Goal: Check status: Check status

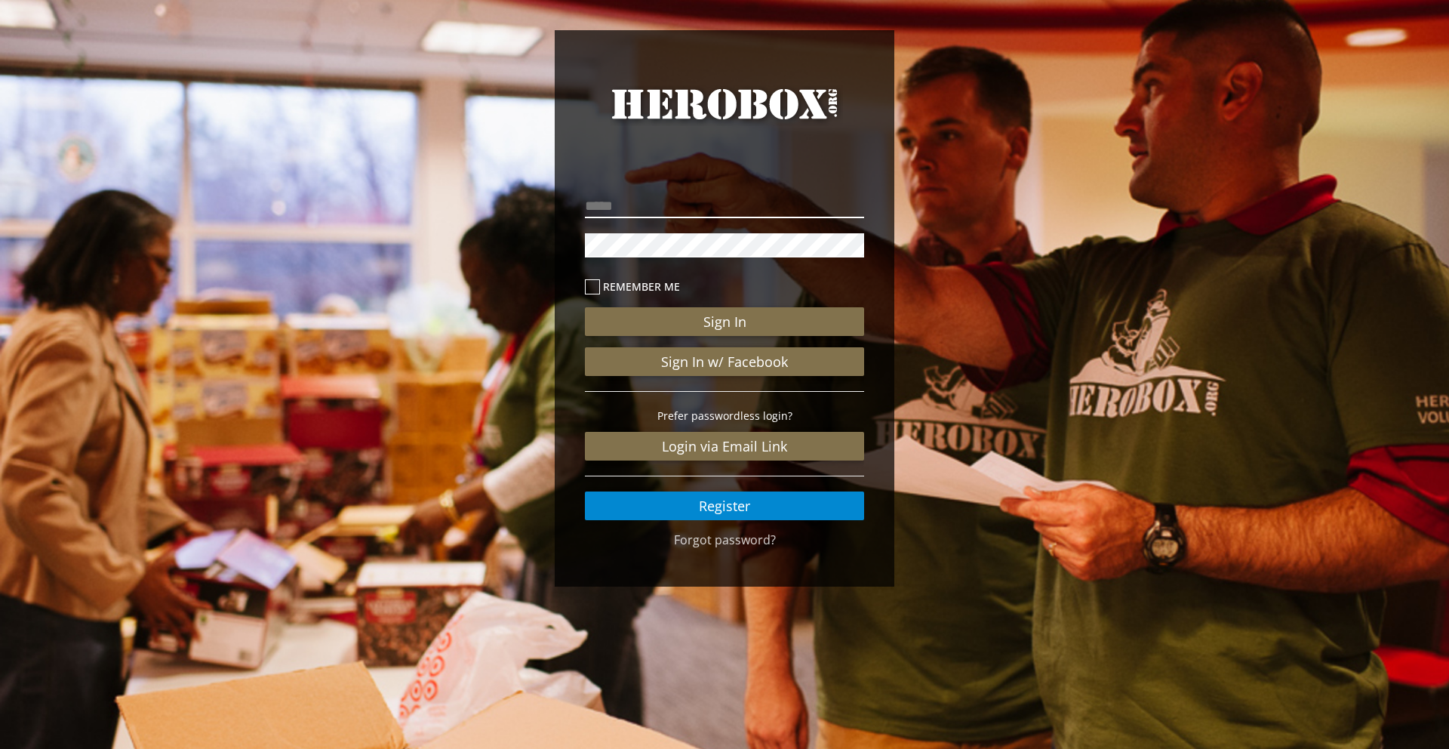
click at [760, 208] on input "email" at bounding box center [724, 206] width 279 height 24
type input "**********"
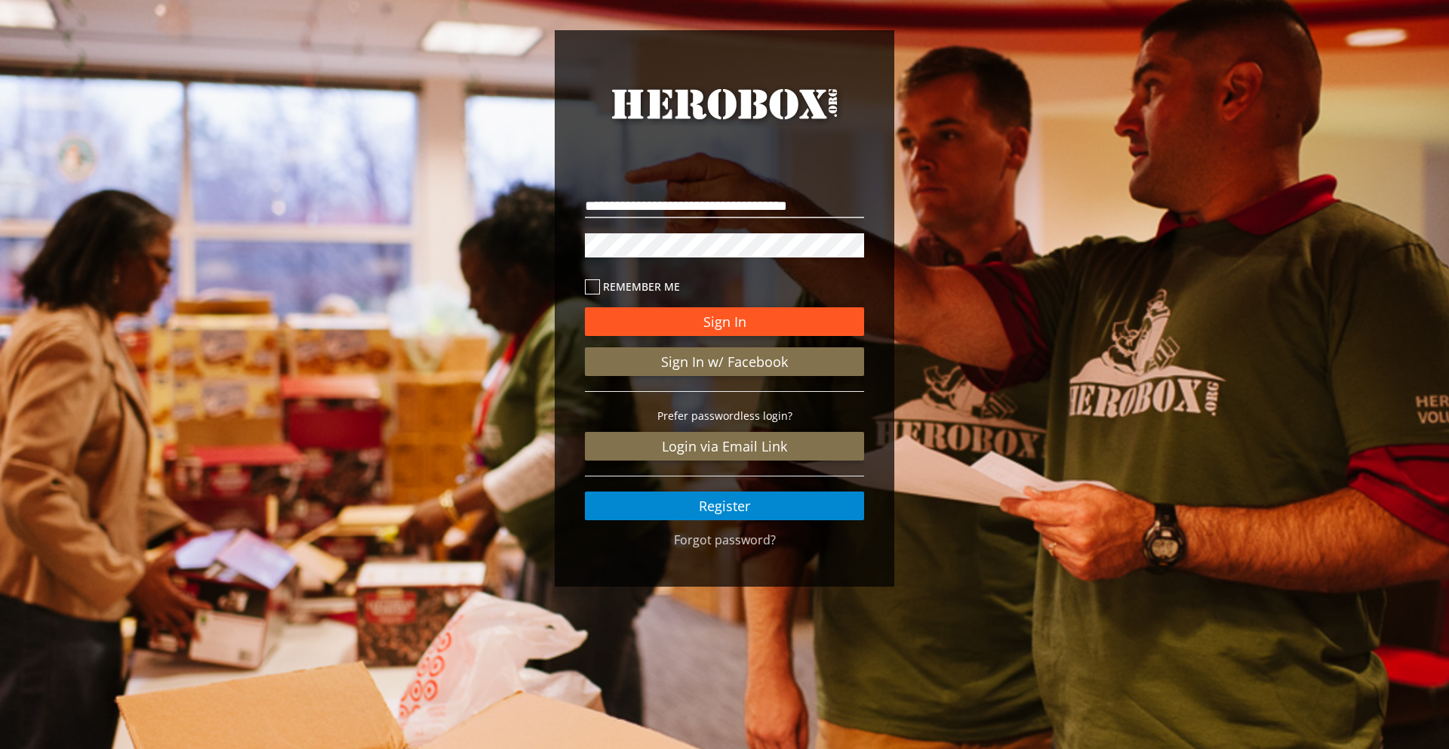
click at [723, 331] on button "Sign In" at bounding box center [724, 321] width 279 height 29
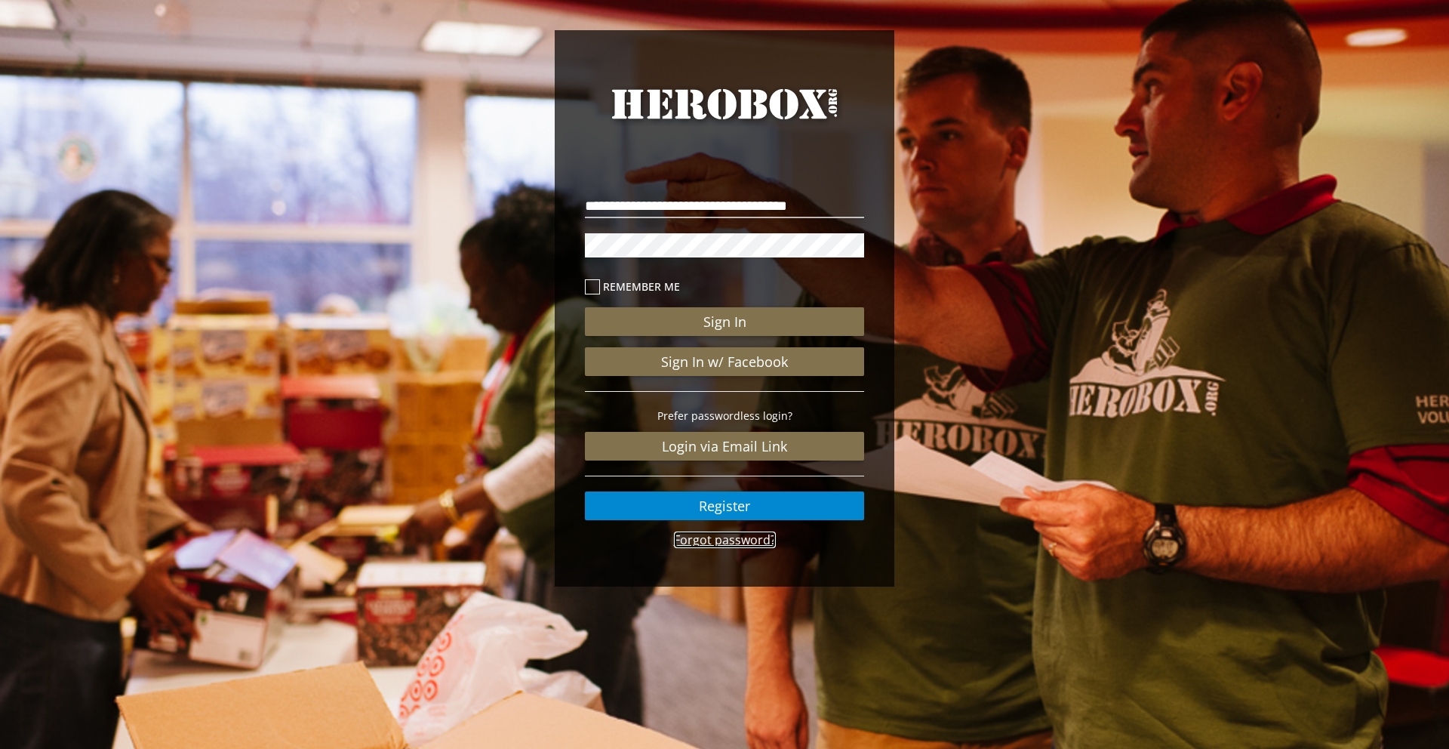
click at [725, 543] on link "Forgot password?" at bounding box center [725, 539] width 102 height 17
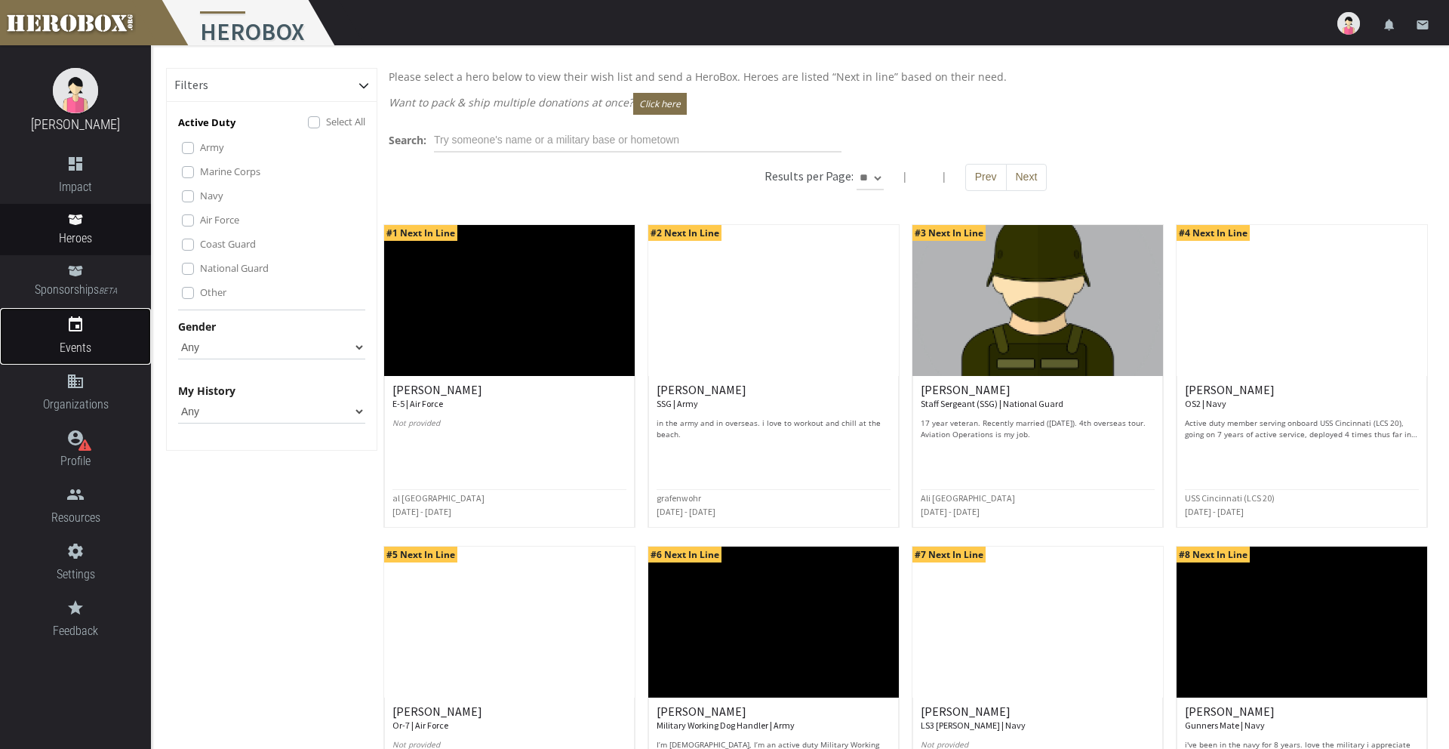
click at [74, 328] on icon "event" at bounding box center [75, 324] width 151 height 18
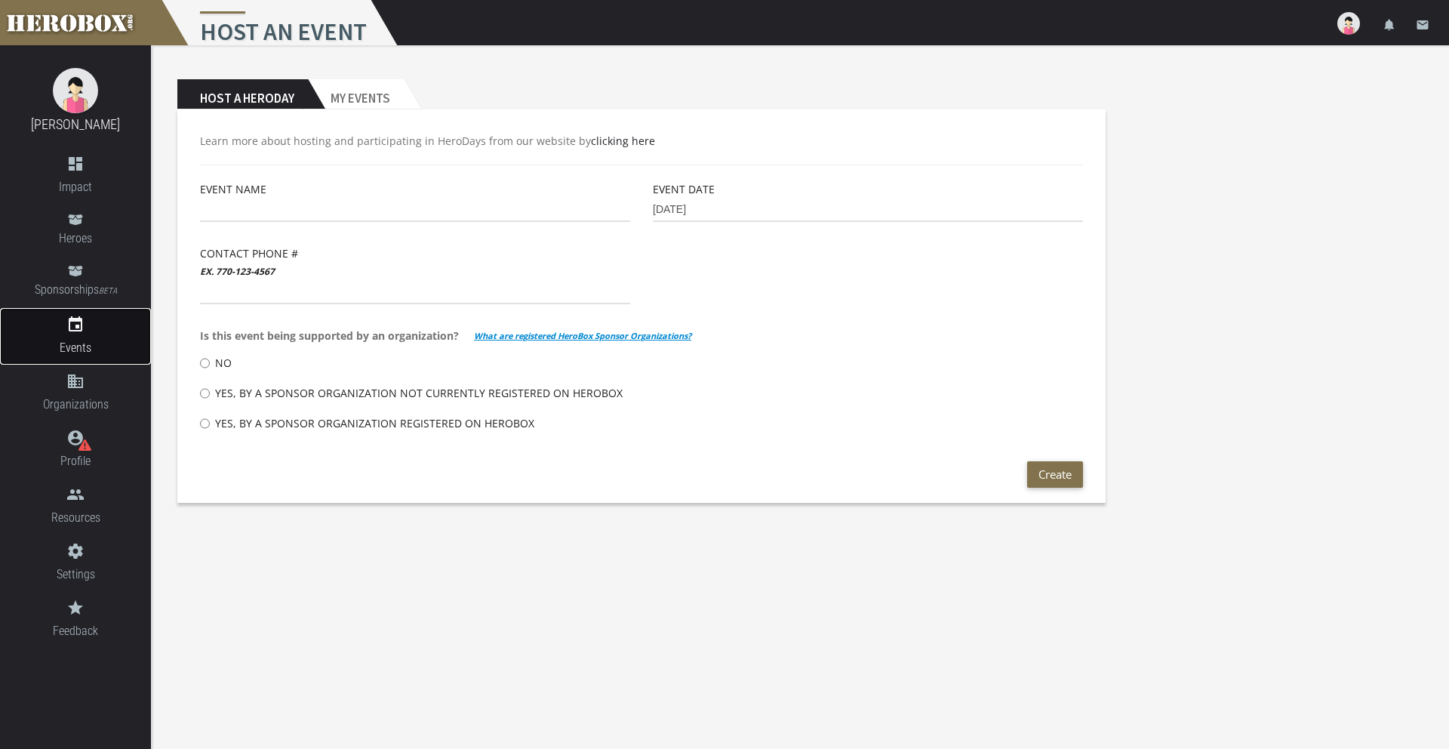
click at [74, 328] on icon "event" at bounding box center [75, 324] width 18 height 18
click at [356, 82] on h2 "My Events" at bounding box center [356, 94] width 96 height 30
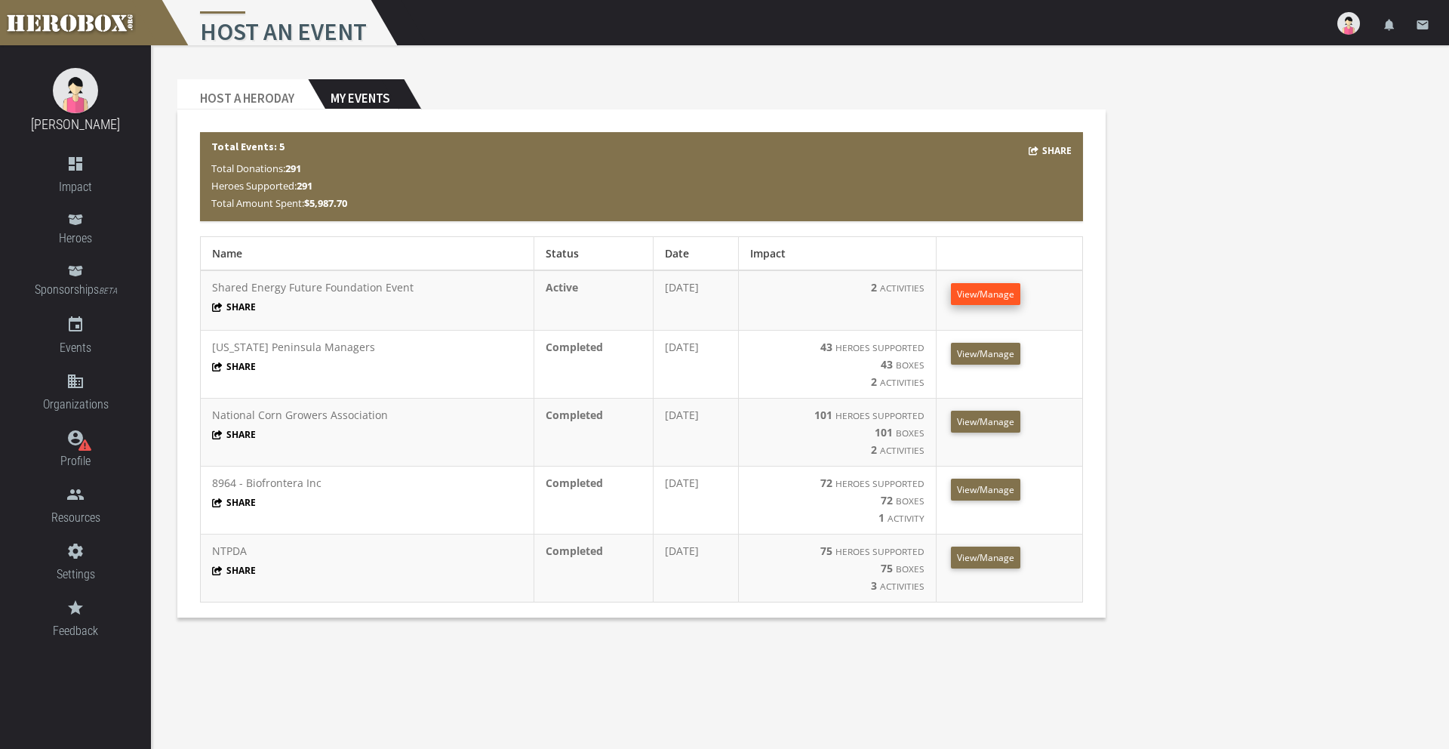
click at [999, 297] on span "View/Manage" at bounding box center [985, 294] width 57 height 13
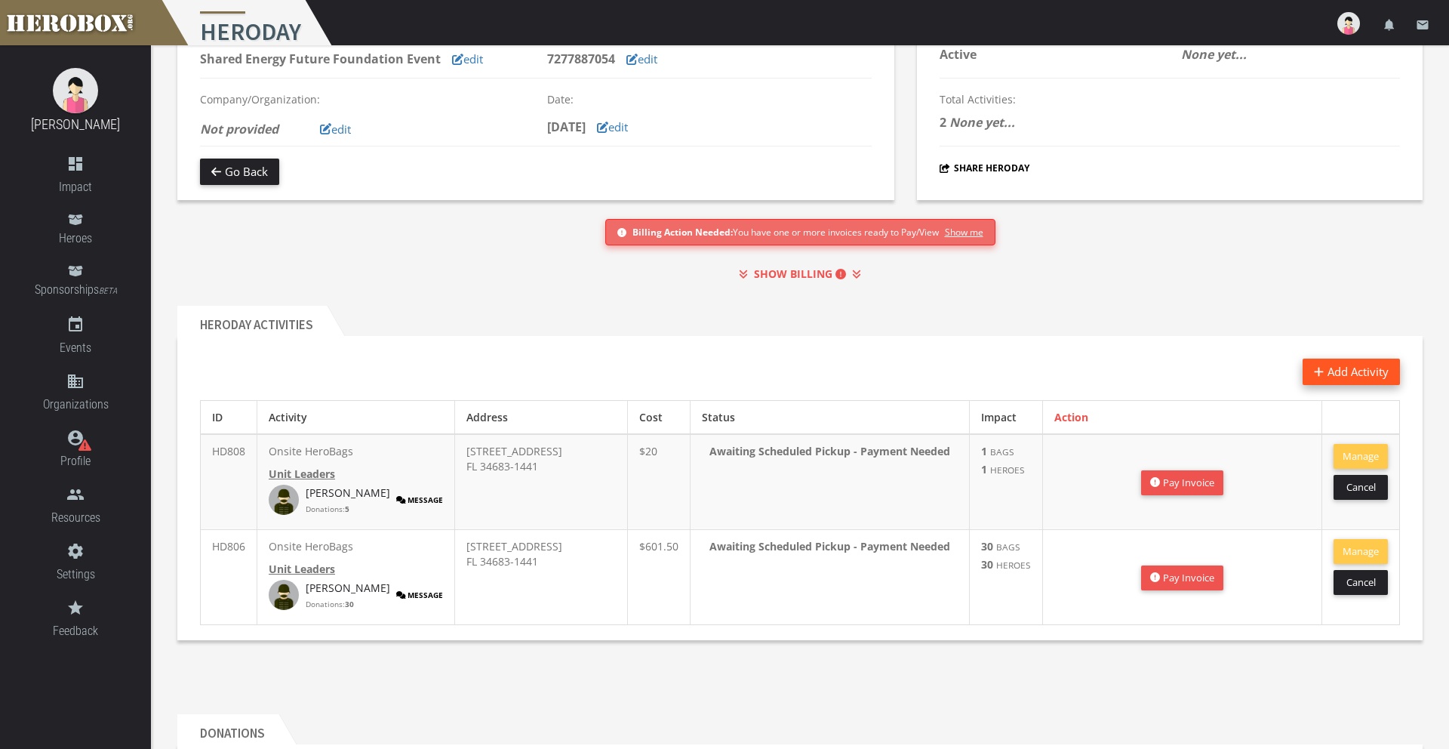
scroll to position [110, 0]
click at [1358, 546] on button "Manage" at bounding box center [1361, 550] width 54 height 25
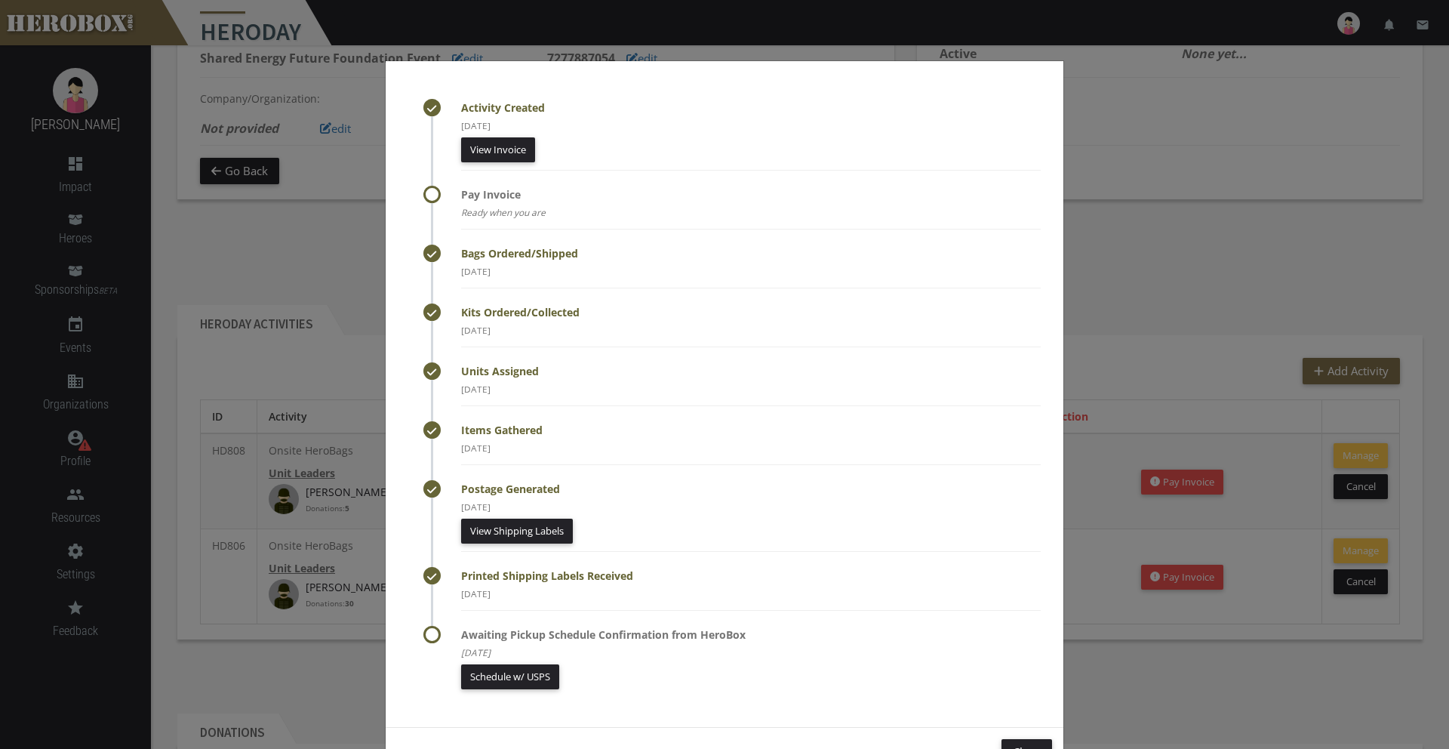
scroll to position [51, 0]
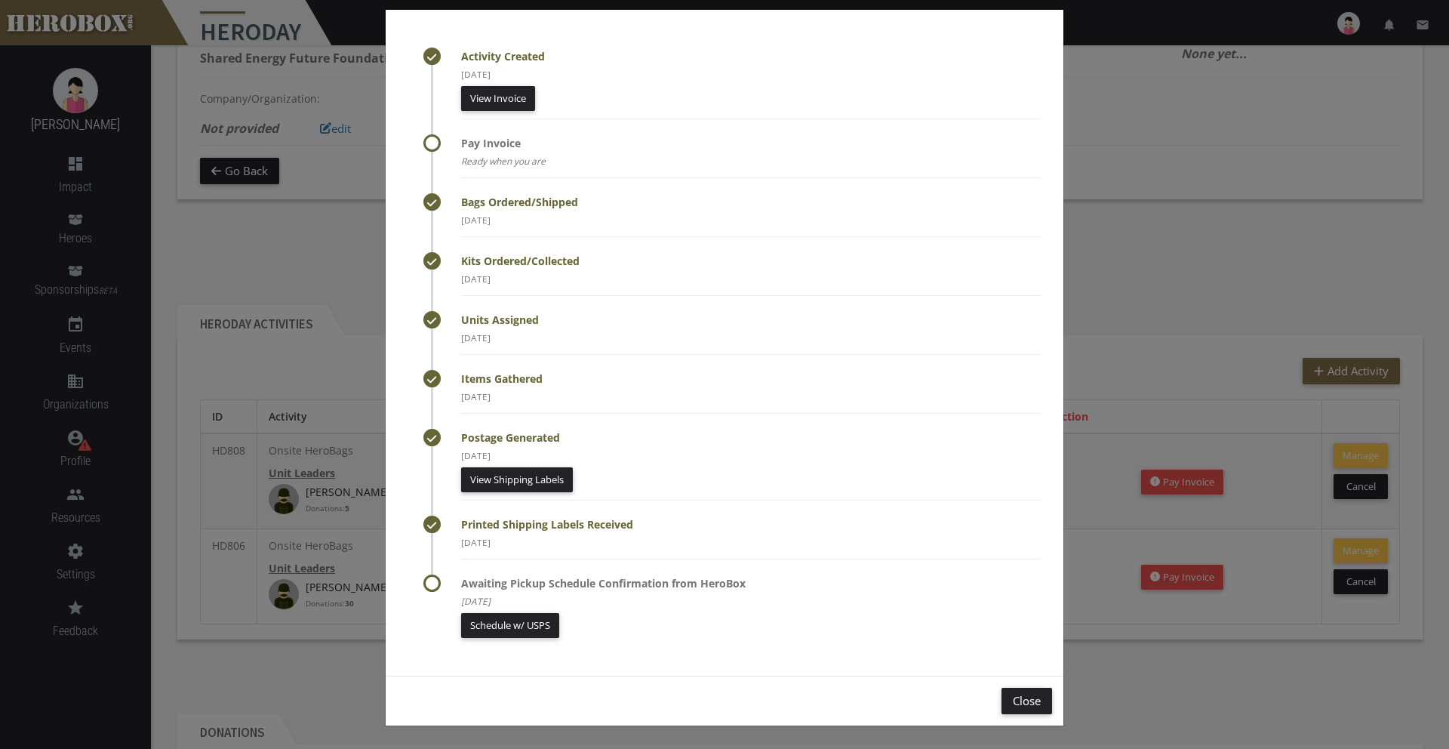
click at [435, 581] on li "Awaiting Pickup Schedule Confirmation from HeroBox [DATE] Schedule w/ USPS" at bounding box center [731, 605] width 617 height 63
click at [521, 624] on link "Schedule w/ USPS" at bounding box center [510, 625] width 98 height 25
